Goal: Task Accomplishment & Management: Use online tool/utility

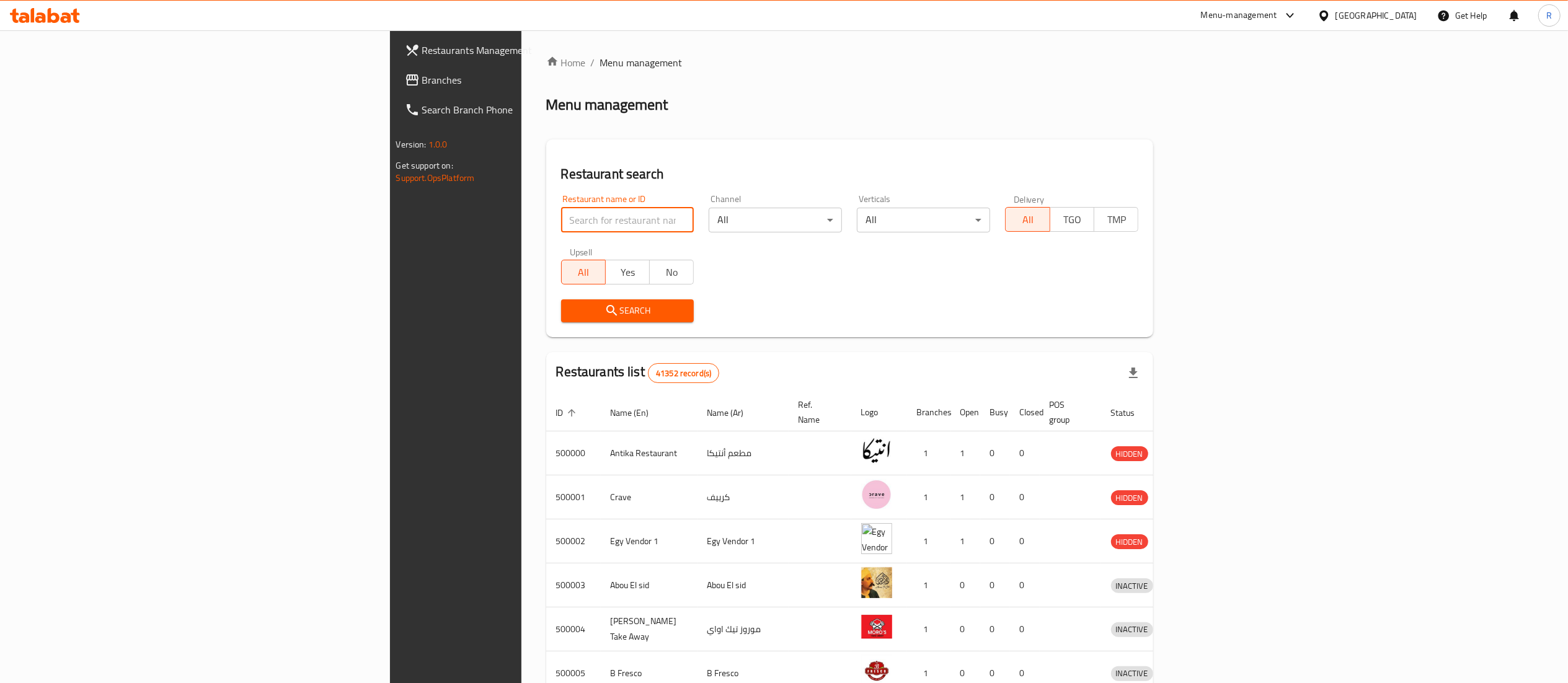
click at [562, 227] on input "search" at bounding box center [628, 220] width 133 height 25
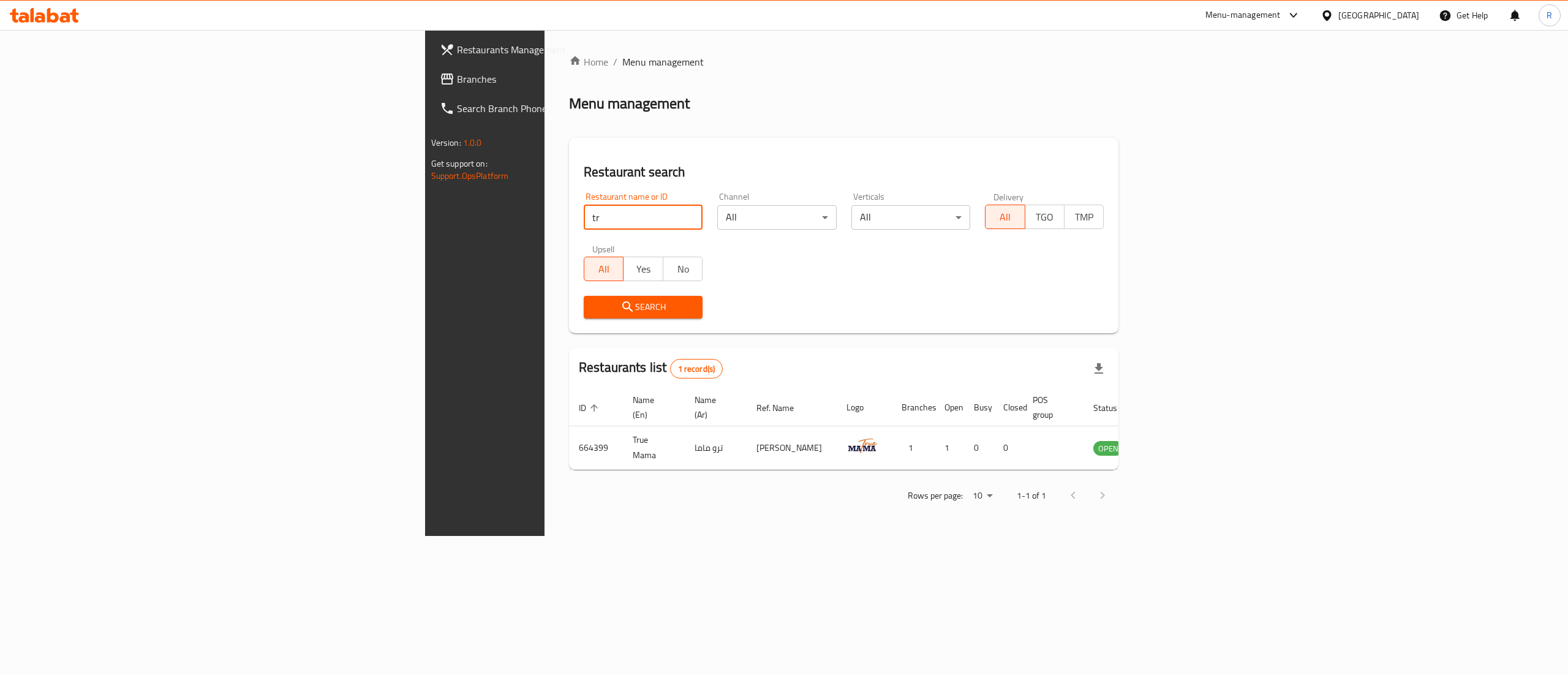
type input "t"
type input "tomato pie"
click button "Search" at bounding box center [643, 307] width 119 height 22
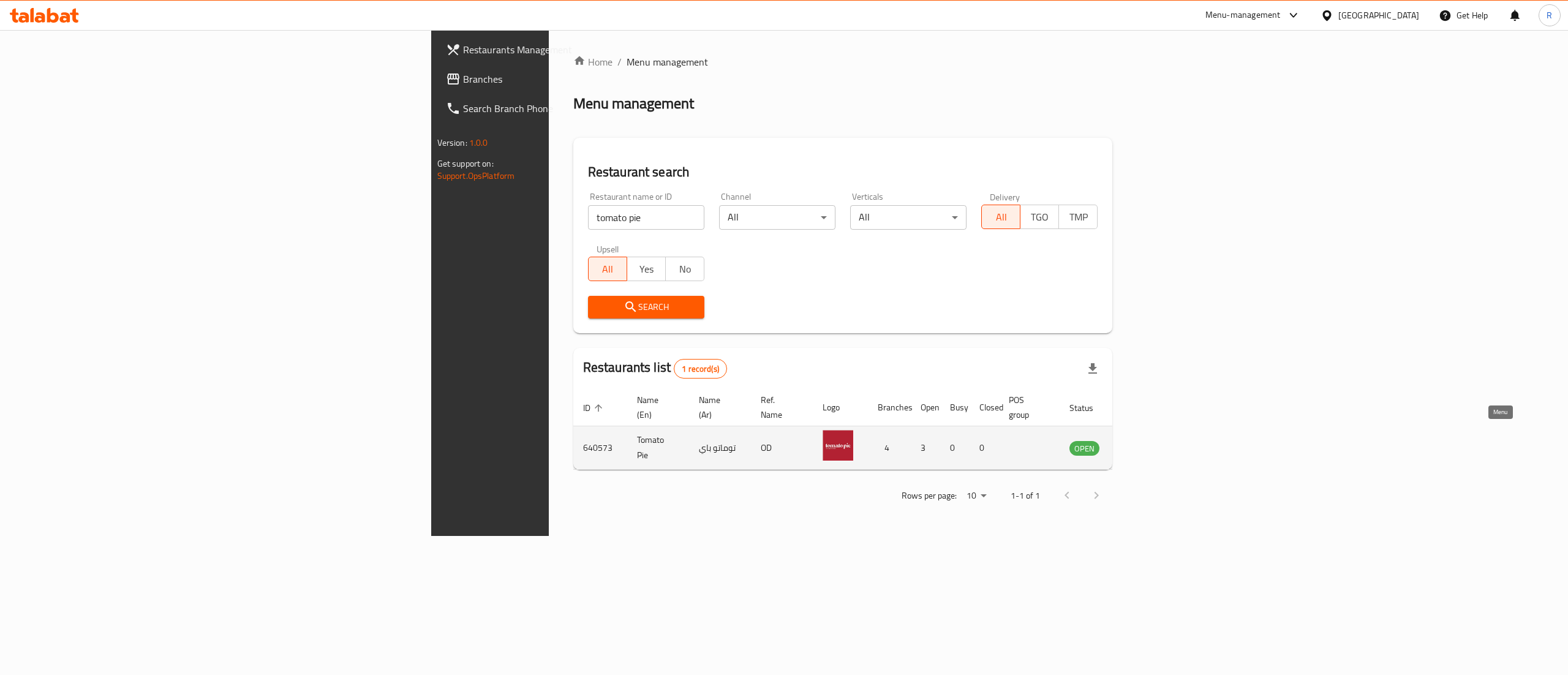
click at [1148, 440] on icon "enhanced table" at bounding box center [1141, 448] width 14 height 14
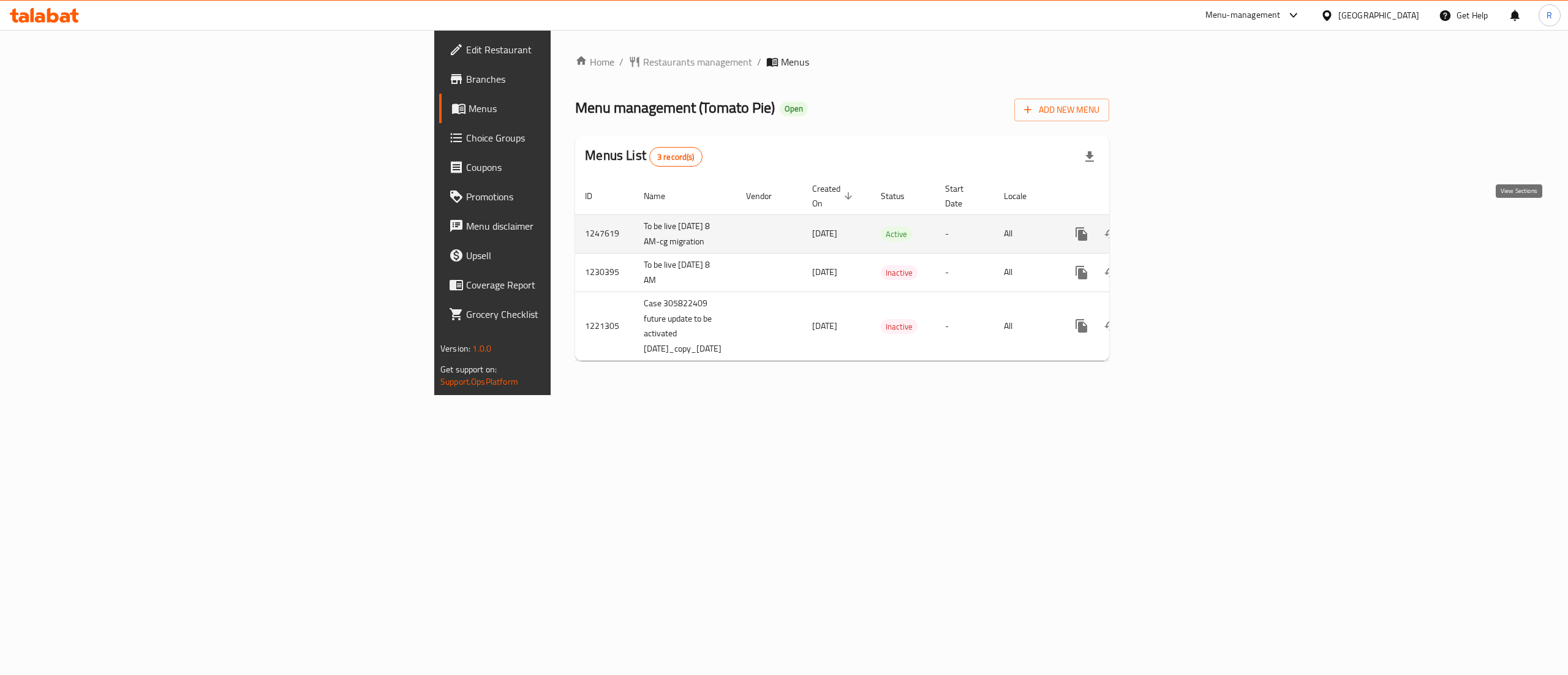
click at [1177, 227] on icon "enhanced table" at bounding box center [1170, 234] width 14 height 14
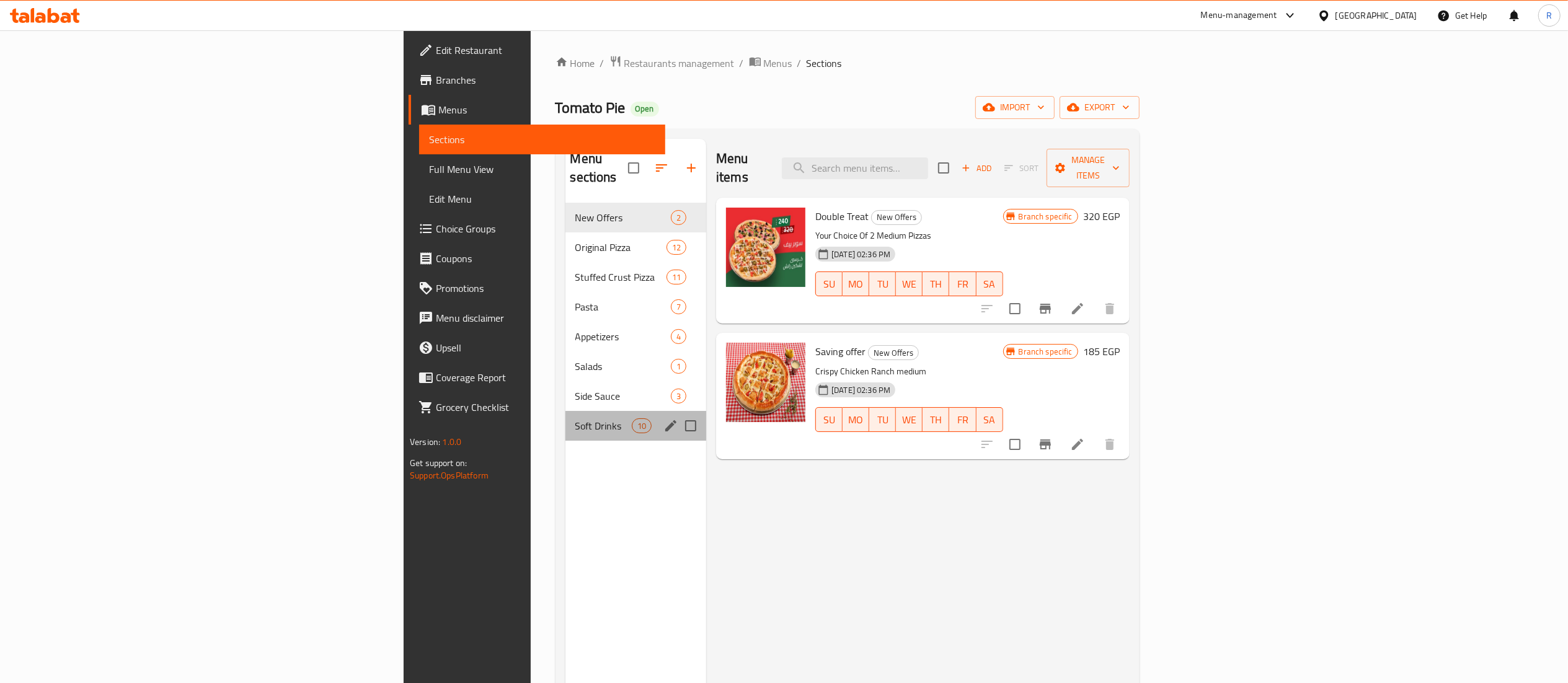
click at [566, 411] on div "Soft Drinks 10" at bounding box center [636, 426] width 141 height 30
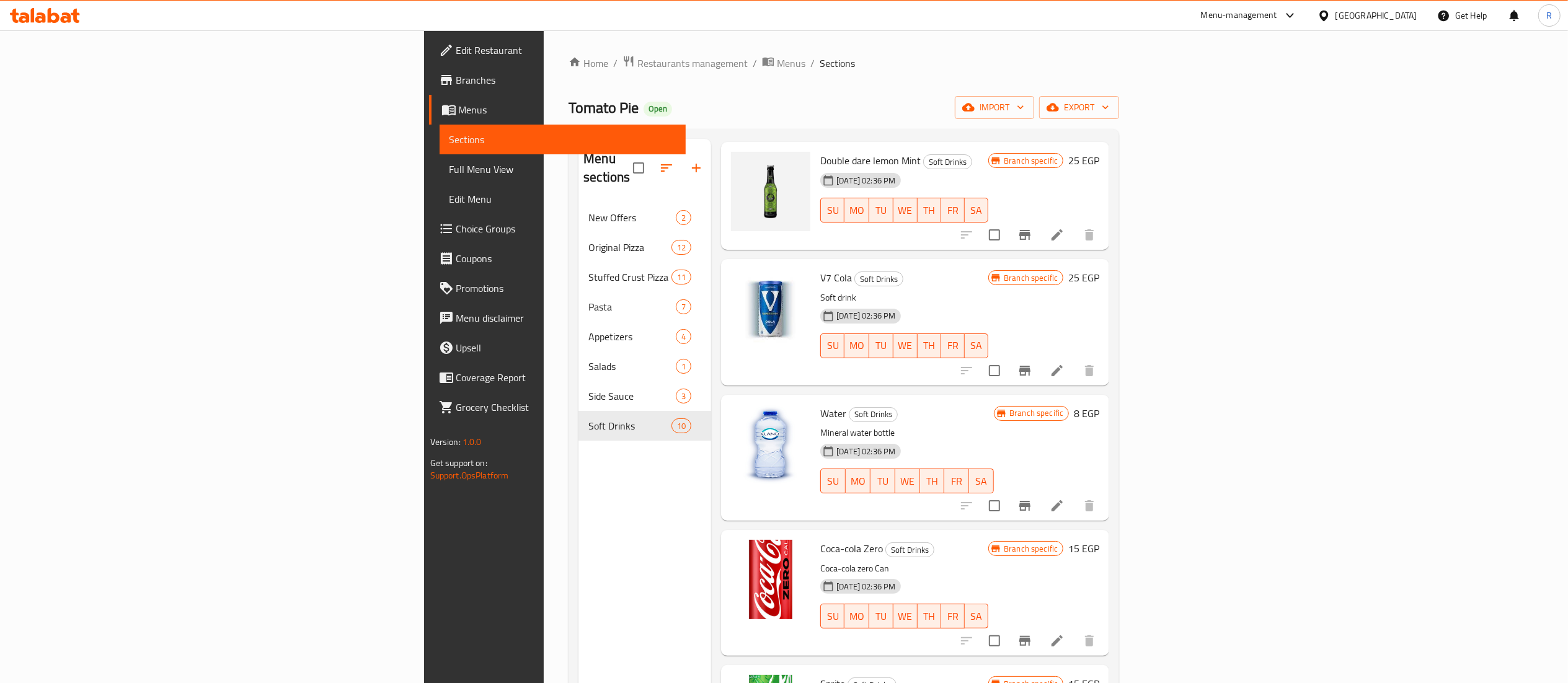
scroll to position [177, 0]
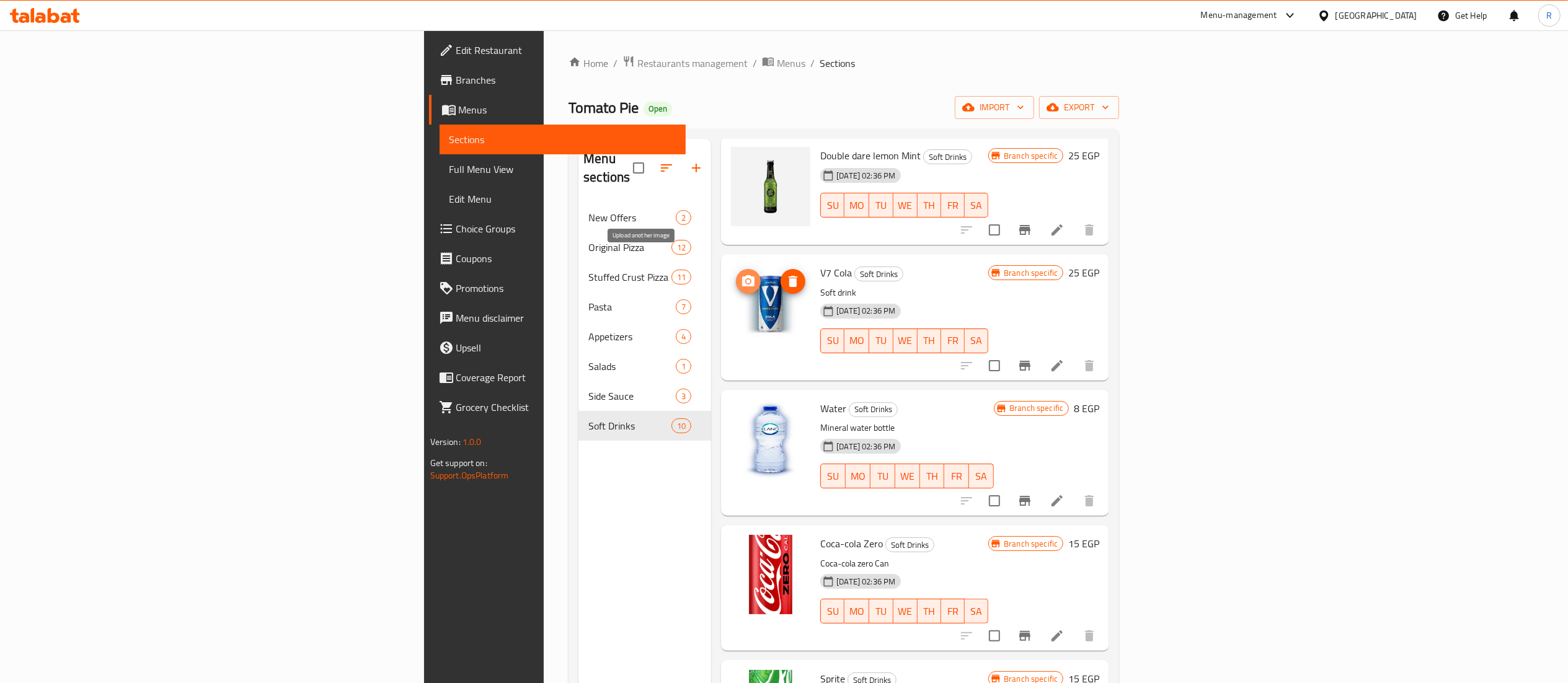
click at [747, 280] on circle "upload picture" at bounding box center [748, 281] width 4 height 4
click at [971, 400] on h6 "Water Soft Drinks" at bounding box center [907, 409] width 174 height 18
click at [578, 544] on div "Menu sections New Offers 2 Original Pizza 12 Stuffed Crust Pizza 11 Pasta 7 App…" at bounding box center [644, 480] width 133 height 683
click at [731, 264] on img at bounding box center [770, 303] width 79 height 79
click at [743, 276] on icon "upload picture" at bounding box center [748, 281] width 12 height 11
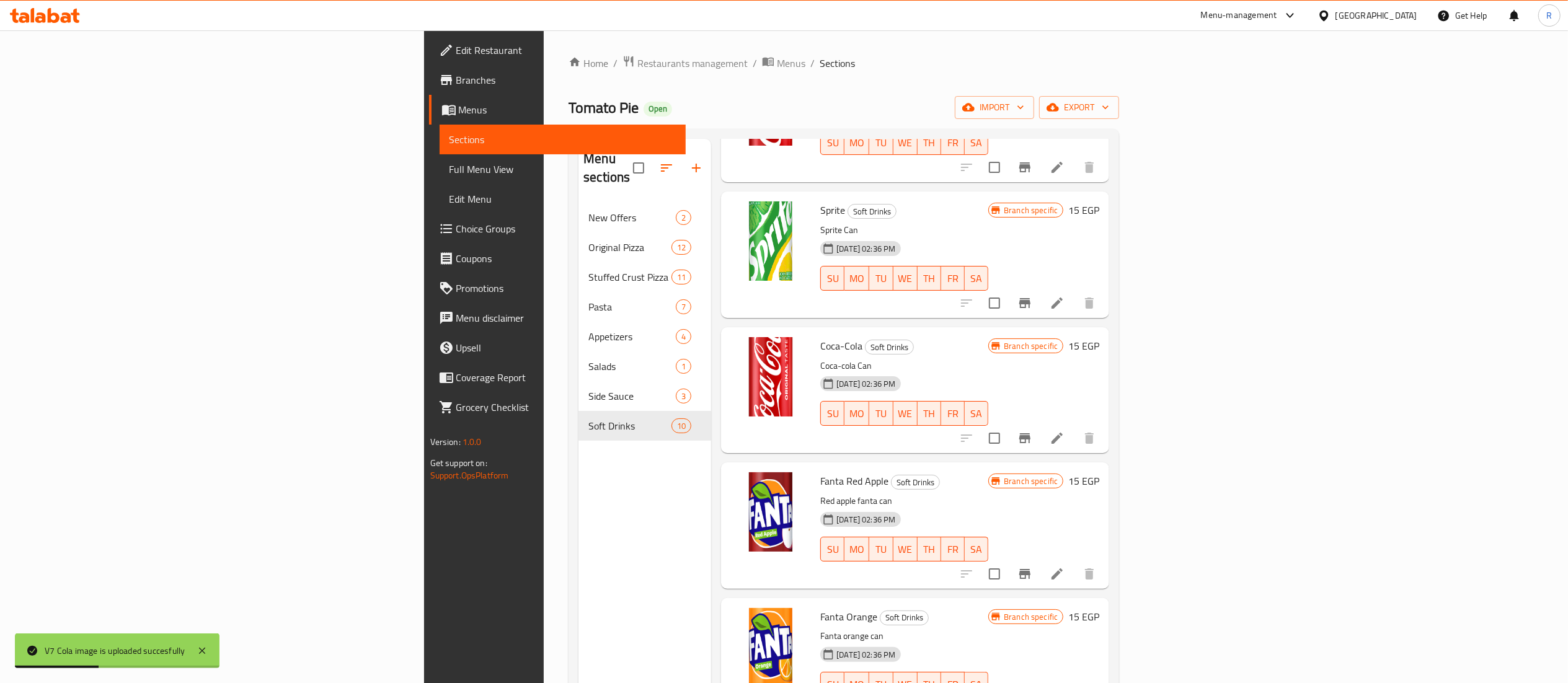
scroll to position [174, 0]
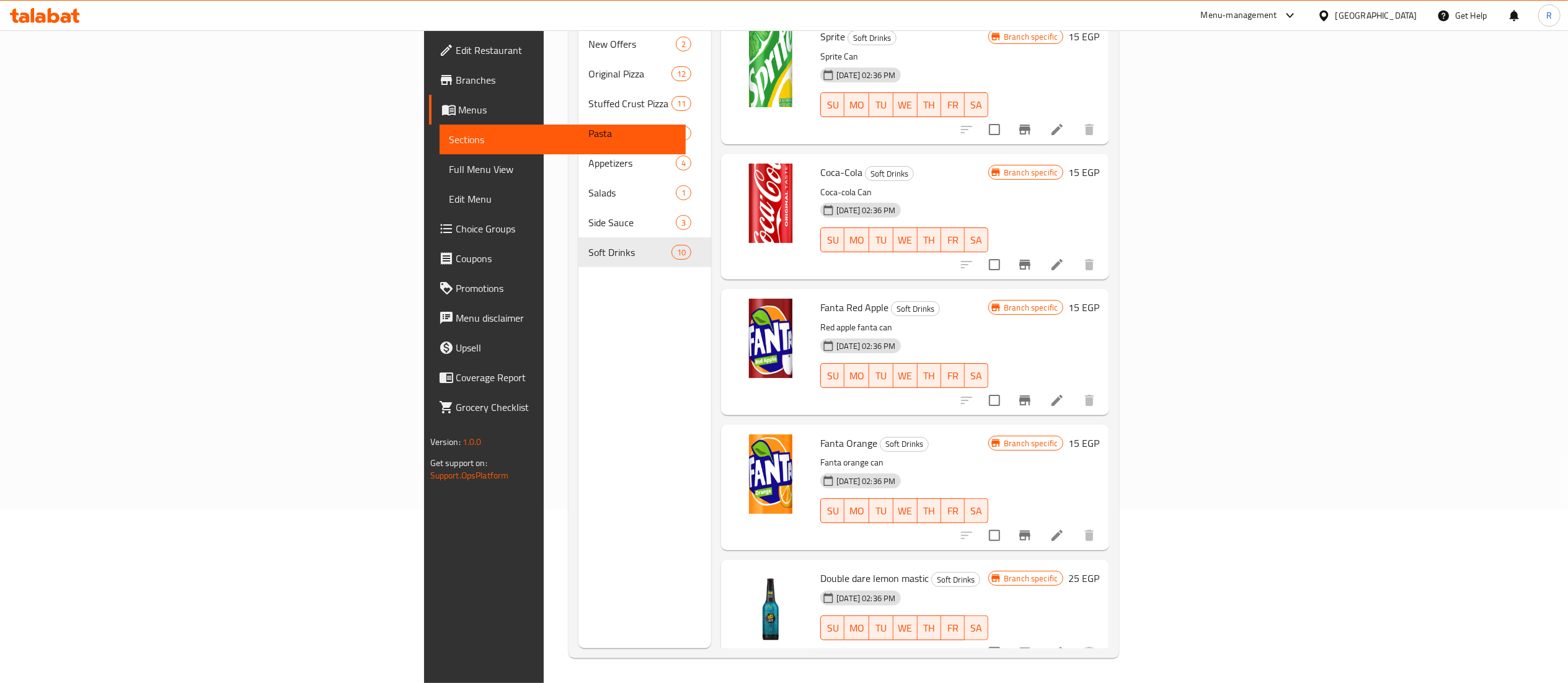
click at [578, 527] on div "Menu sections New Offers 2 Original Pizza 12 Stuffed Crust Pizza 11 Pasta 7 App…" at bounding box center [644, 307] width 133 height 683
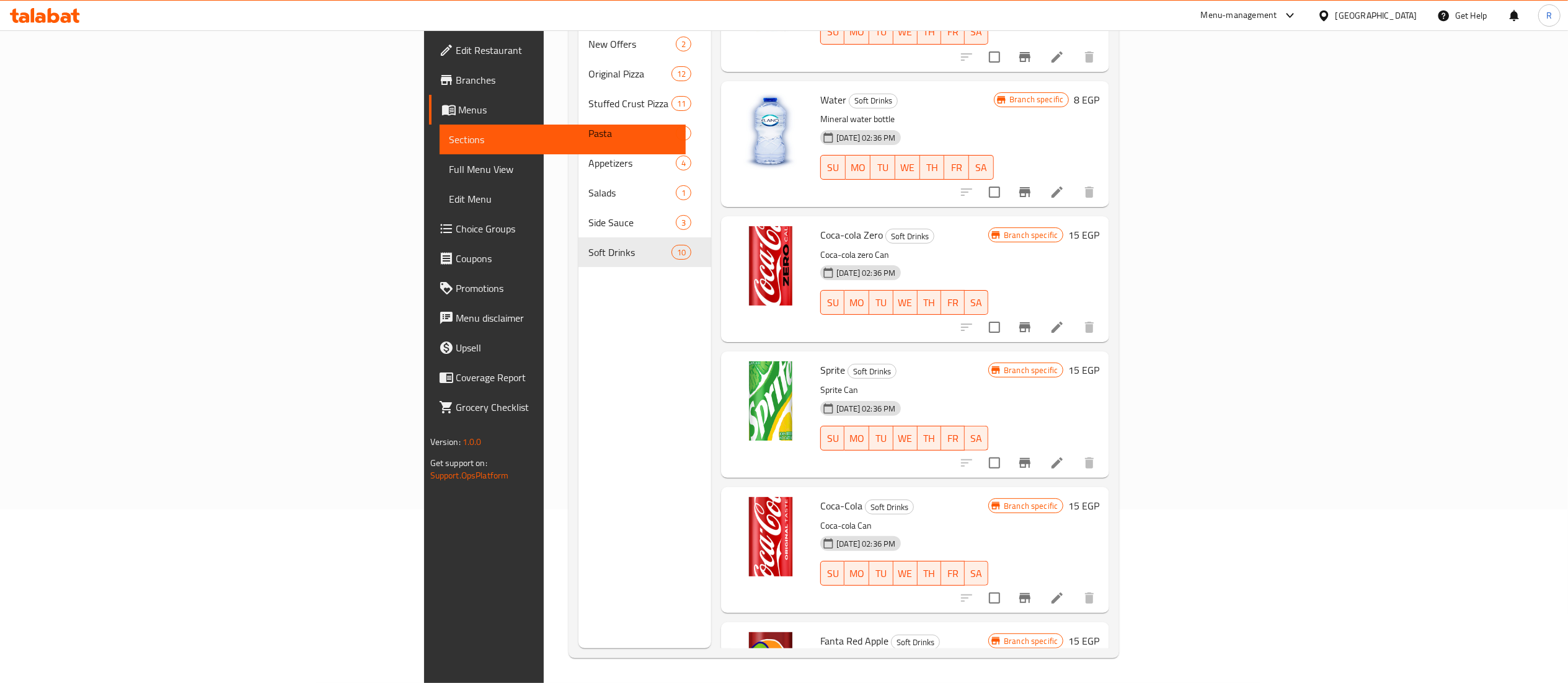
scroll to position [315, 0]
